Goal: Information Seeking & Learning: Learn about a topic

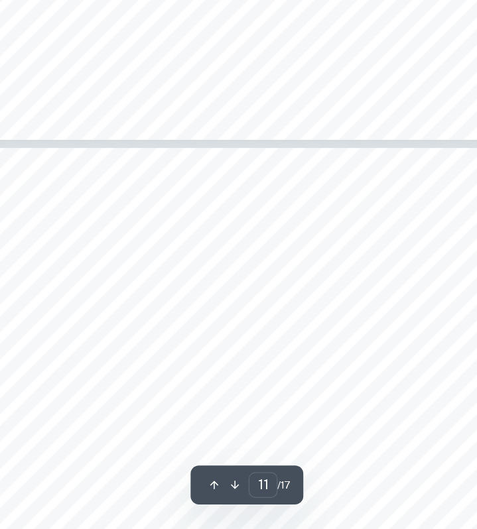
scroll to position [6211, 0]
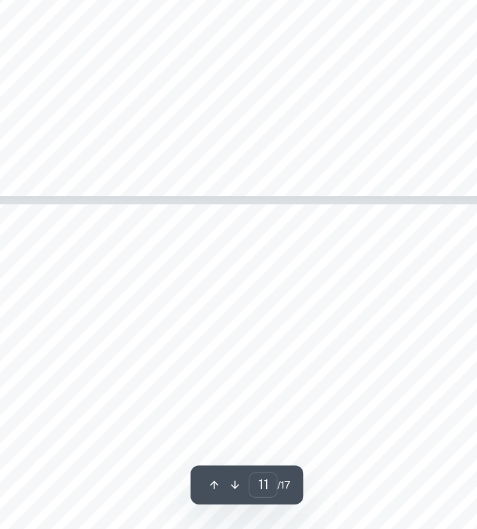
type input "12"
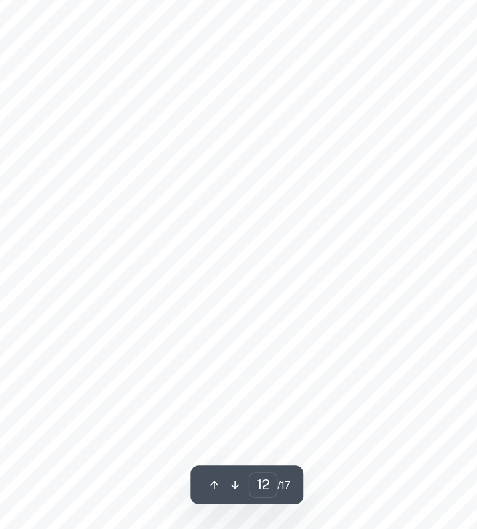
scroll to position [7074, 0]
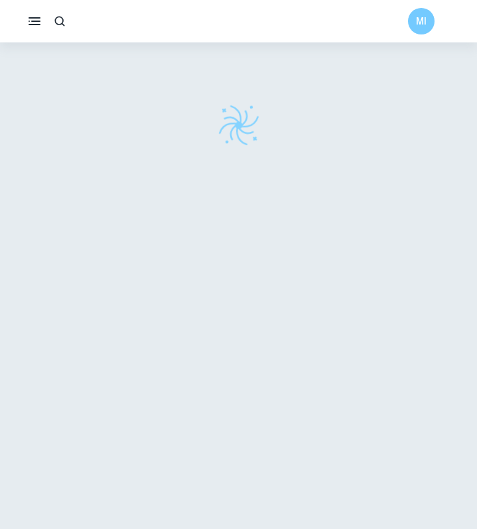
scroll to position [42, 0]
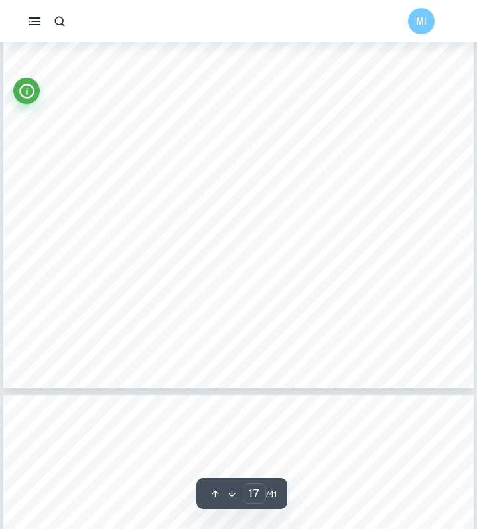
scroll to position [11436, 0]
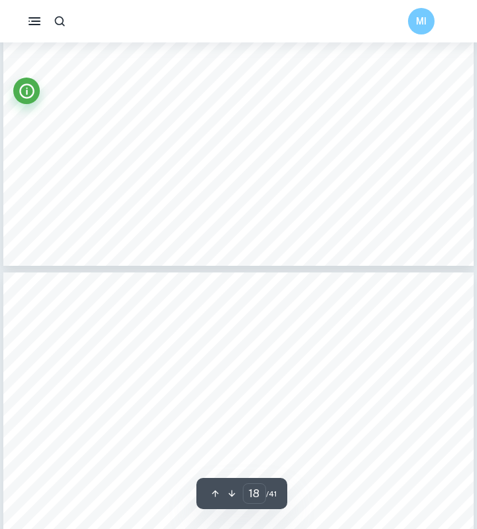
type input "19"
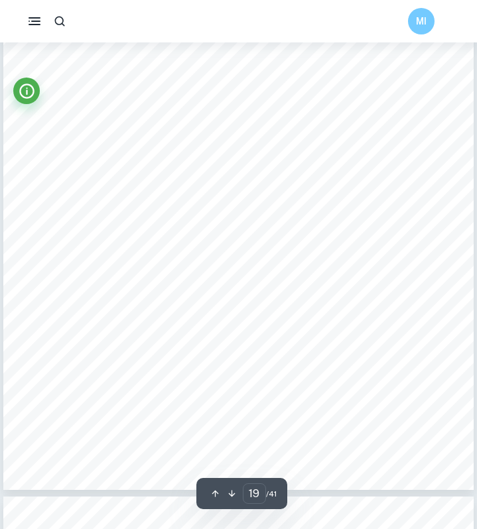
scroll to position [12608, 0]
